Goal: Task Accomplishment & Management: Use online tool/utility

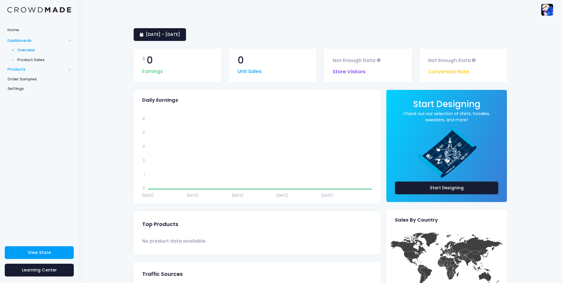
click at [27, 70] on span "Products" at bounding box center [36, 69] width 59 height 6
click at [41, 61] on span "Product Builder" at bounding box center [44, 60] width 54 height 6
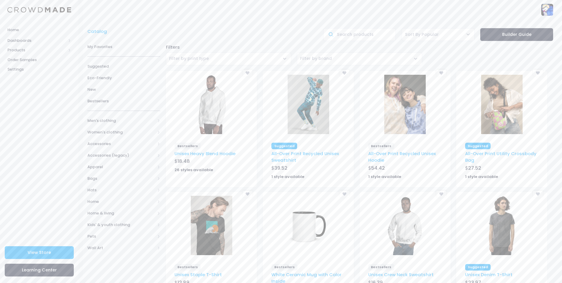
click at [238, 241] on div at bounding box center [211, 225] width 91 height 65
click at [179, 237] on div at bounding box center [211, 225] width 91 height 65
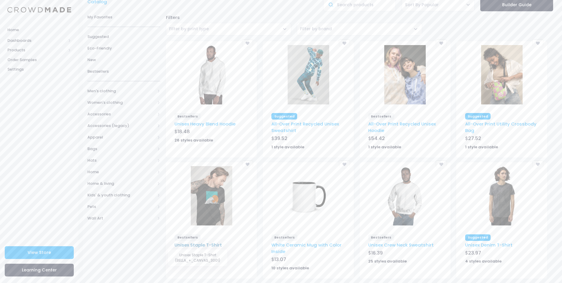
click at [212, 246] on link "Unisex Staple T-Shirt" at bounding box center [198, 245] width 47 height 6
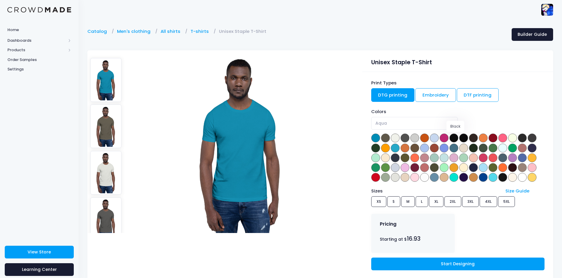
click at [456, 139] on span at bounding box center [454, 138] width 9 height 9
select select "Black"
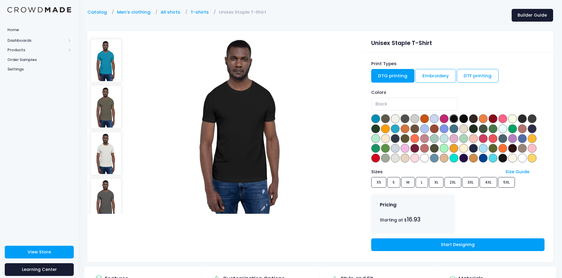
scroll to position [30, 0]
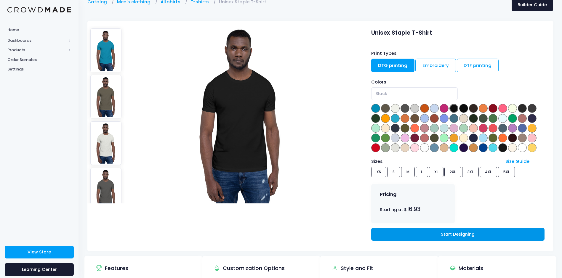
click at [437, 237] on link "Start Designing" at bounding box center [457, 234] width 173 height 13
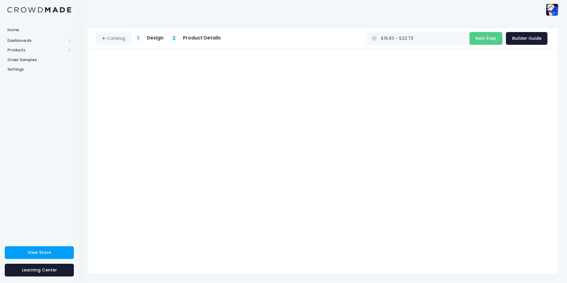
type input "$20.65 - $26.45"
click at [487, 39] on button "Next Step" at bounding box center [485, 38] width 33 height 13
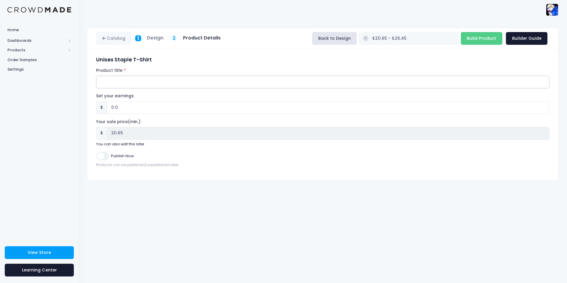
click at [110, 81] on input "Product title" at bounding box center [322, 82] width 453 height 13
type input "L"
click at [197, 79] on input "Product title" at bounding box center [322, 82] width 453 height 13
type input "&"
type input "7"
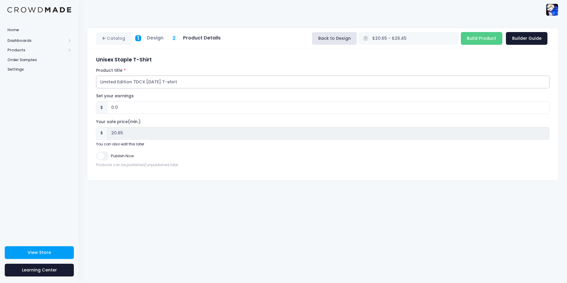
type input "Limited Edition 7DCX Halloween T-shirt"
click at [107, 156] on input "Publish Now" at bounding box center [102, 156] width 12 height 9
checkbox input "true"
click at [491, 41] on input "Build Product" at bounding box center [482, 38] width 42 height 13
type input "Building product..."
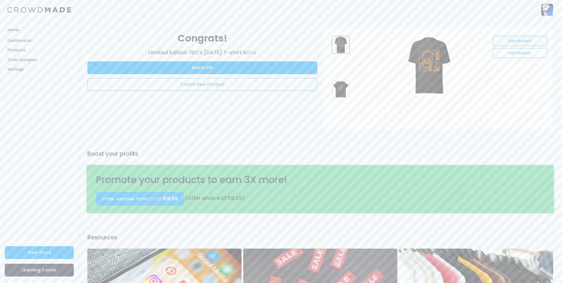
click at [532, 42] on link "View Product" at bounding box center [520, 41] width 55 height 10
